Goal: Use online tool/utility: Use online tool/utility

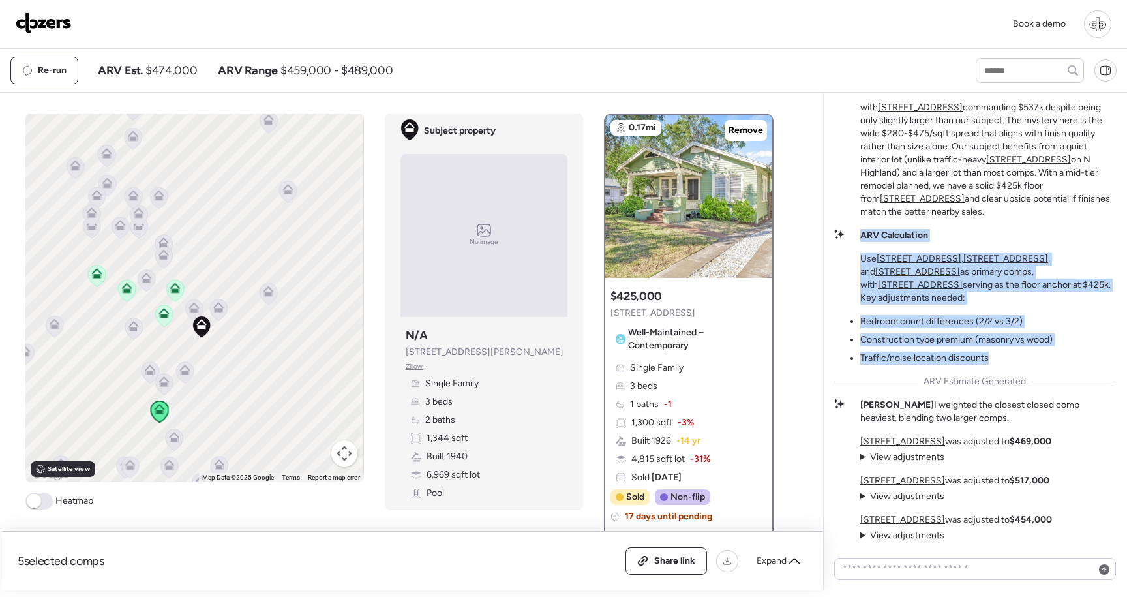
drag, startPoint x: 1002, startPoint y: 365, endPoint x: 845, endPoint y: 246, distance: 196.8
click at [845, 246] on div "[GEOGRAPHIC_DATA] Micro-Market Analysis This tight micro-market shows dramatic …" at bounding box center [974, 289] width 280 height 503
copy div "ARV Calculation Use [STREET_ADDRESS] , [STREET_ADDRESS] , and [STREET_ADDRESS] …"
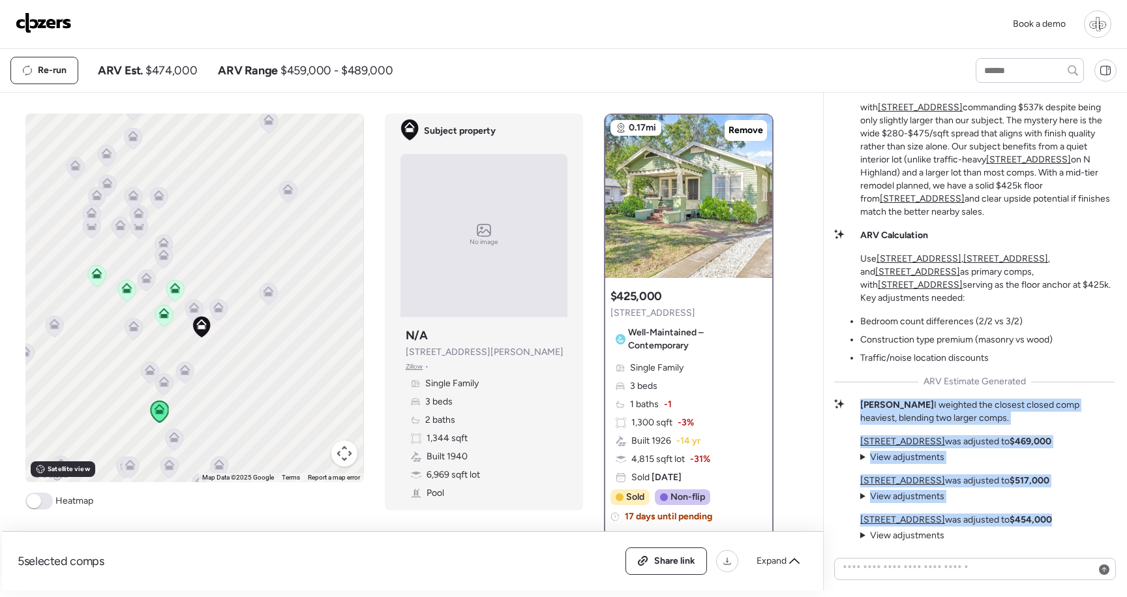
drag, startPoint x: 972, startPoint y: 544, endPoint x: 839, endPoint y: 407, distance: 191.4
click at [839, 408] on div "[GEOGRAPHIC_DATA] Micro-Market Analysis This tight micro-market shows dramatic …" at bounding box center [974, 342] width 302 height 498
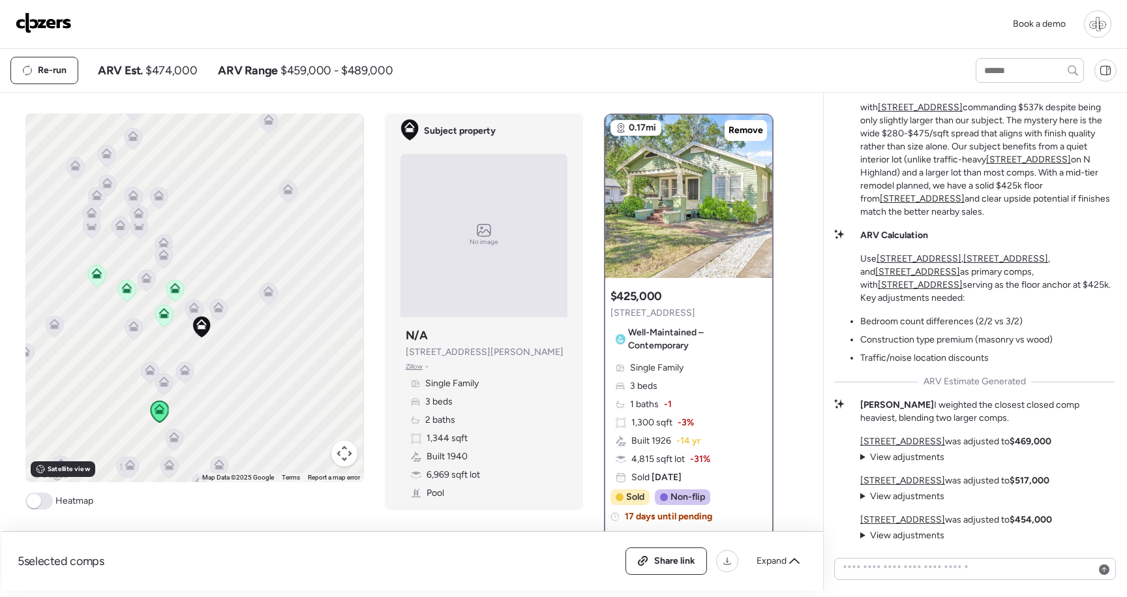
click at [937, 543] on div "[GEOGRAPHIC_DATA] Micro-Market Analysis This tight micro-market shows dramatic …" at bounding box center [974, 342] width 302 height 498
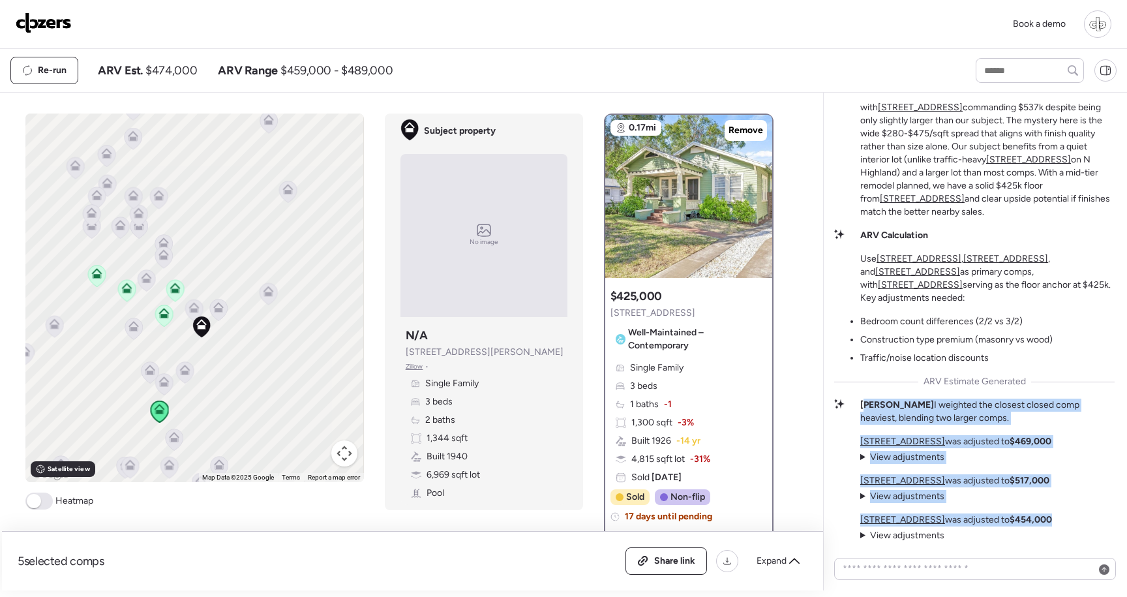
drag, startPoint x: 962, startPoint y: 535, endPoint x: 868, endPoint y: 400, distance: 165.0
click at [868, 400] on div "[GEOGRAPHIC_DATA] Micro-Market Analysis This tight micro-market shows dramatic …" at bounding box center [974, 289] width 280 height 503
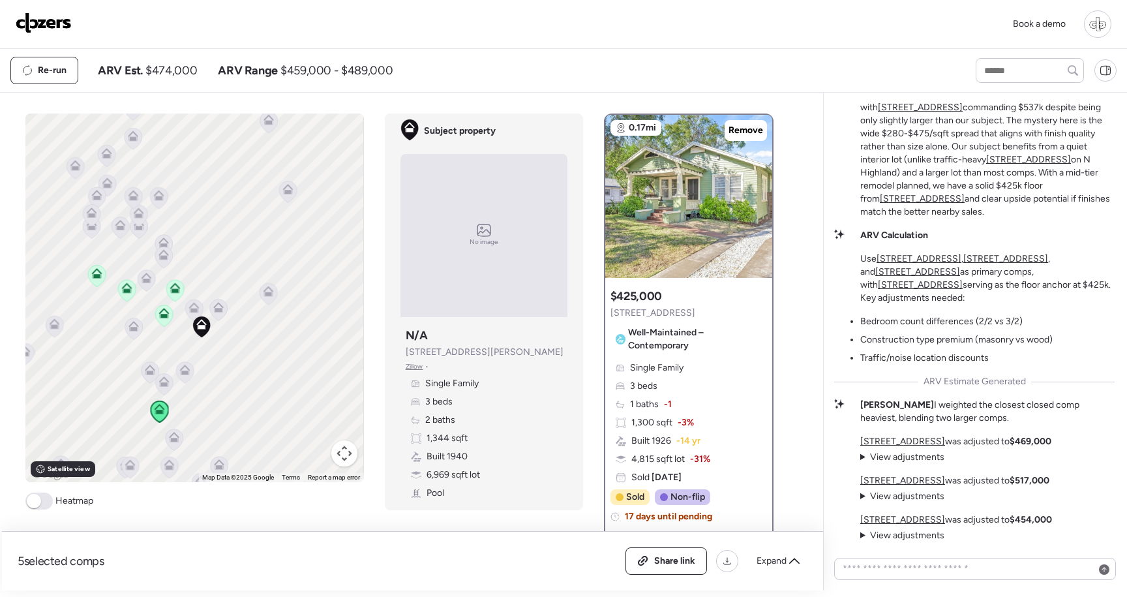
click at [857, 402] on div "[PERSON_NAME] I weighted the closest closed comp heaviest, blending two larger …" at bounding box center [974, 411] width 280 height 26
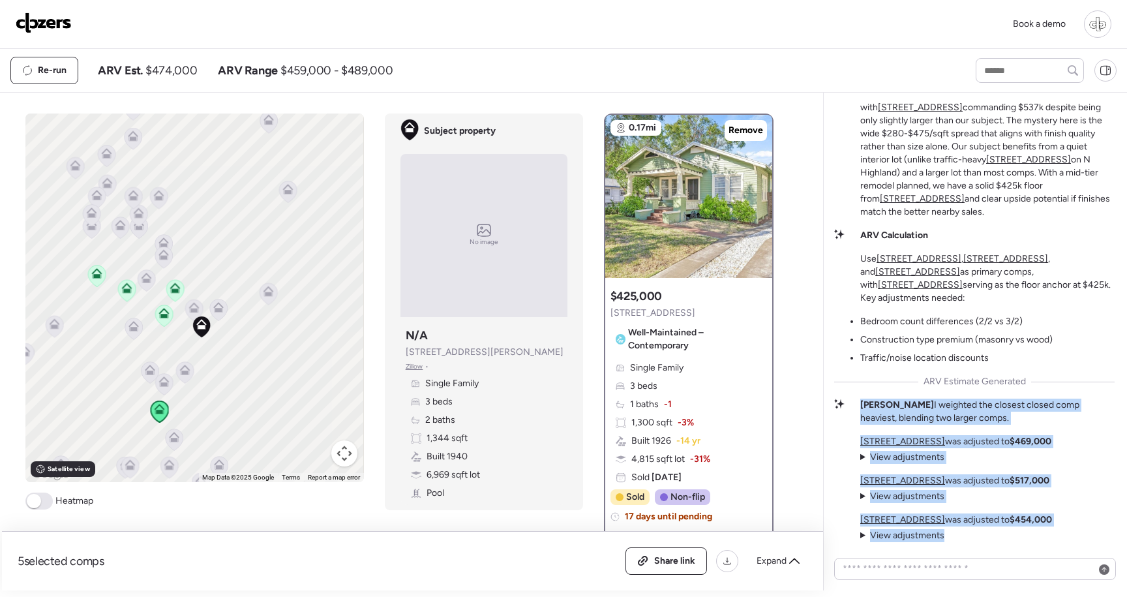
drag, startPoint x: 858, startPoint y: 400, endPoint x: 943, endPoint y: 545, distance: 167.8
click at [944, 546] on div "[GEOGRAPHIC_DATA] Micro-Market Analysis This tight micro-market shows dramatic …" at bounding box center [974, 342] width 302 height 498
copy div "[PERSON_NAME] I weighted the closest closed comp heaviest, blending two larger …"
